Goal: Navigation & Orientation: Go to known website

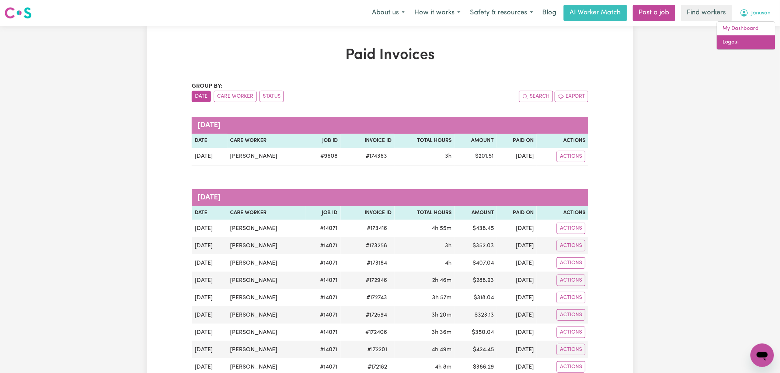
click at [742, 45] on link "Logout" at bounding box center [746, 42] width 58 height 14
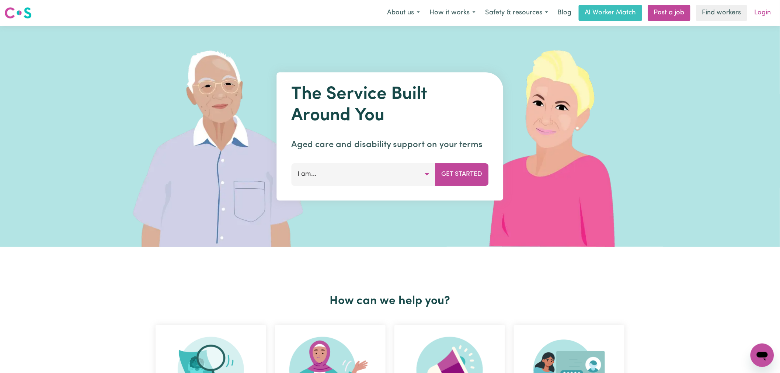
click at [762, 17] on link "Login" at bounding box center [763, 13] width 25 height 16
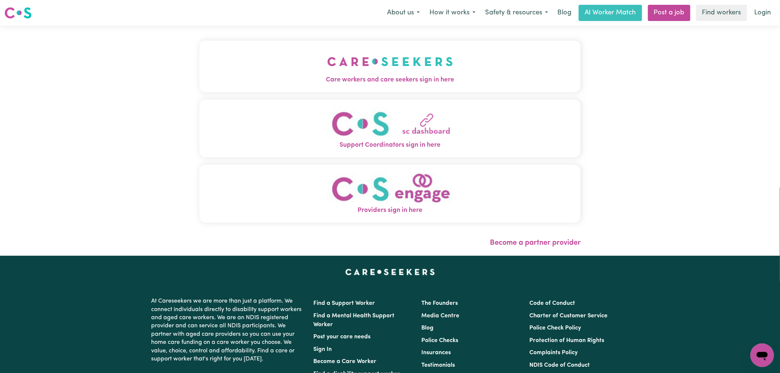
click at [328, 55] on img "Care workers and care seekers sign in here" at bounding box center [391, 61] width 126 height 27
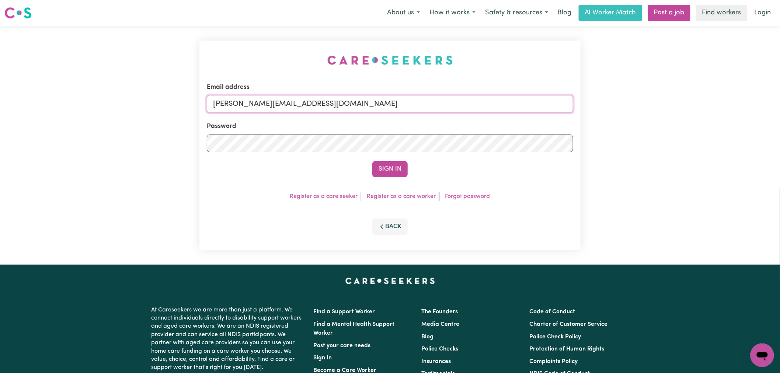
click at [337, 112] on input "[PERSON_NAME][EMAIL_ADDRESS][DOMAIN_NAME]" at bounding box center [390, 104] width 367 height 18
click at [342, 99] on input "[PERSON_NAME][EMAIL_ADDRESS][DOMAIN_NAME]" at bounding box center [390, 104] width 367 height 18
drag, startPoint x: 386, startPoint y: 109, endPoint x: 251, endPoint y: 103, distance: 134.8
click at [251, 103] on input "[EMAIL_ADDRESS][DOMAIN_NAME]" at bounding box center [390, 104] width 367 height 18
type input "[EMAIL_ADDRESS][DOMAIN_NAME]"
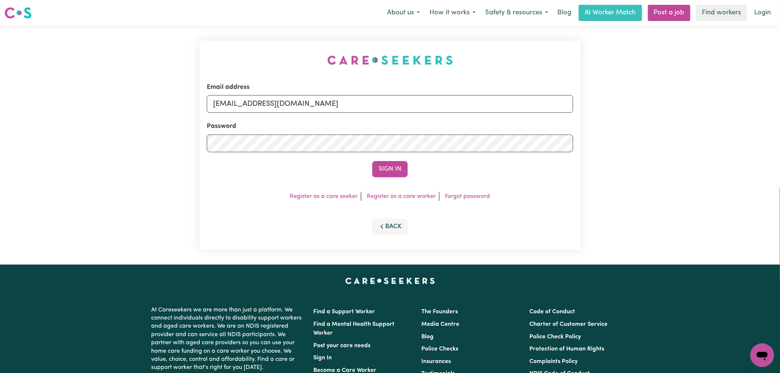
click at [397, 168] on button "Sign In" at bounding box center [390, 169] width 35 height 16
